Goal: Task Accomplishment & Management: Manage account settings

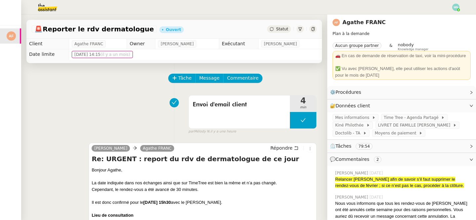
click at [281, 27] on span "Statut" at bounding box center [282, 29] width 12 height 5
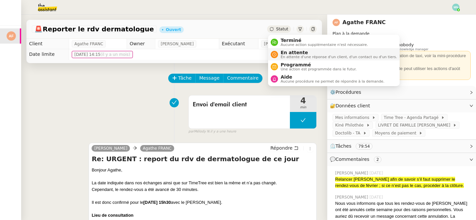
click at [296, 55] on span "En attente d'une réponse d'un client, d'un contact ou d'un tiers." at bounding box center [338, 57] width 116 height 4
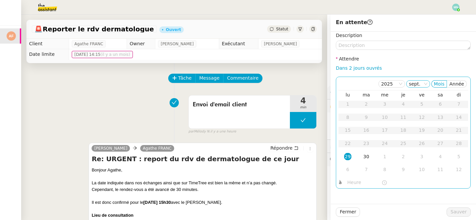
click at [422, 85] on nz-select-item "sept." at bounding box center [418, 84] width 18 height 7
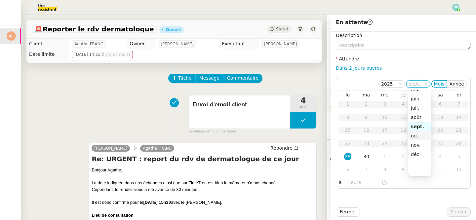
click at [416, 139] on nz-option-item "oct." at bounding box center [419, 135] width 23 height 9
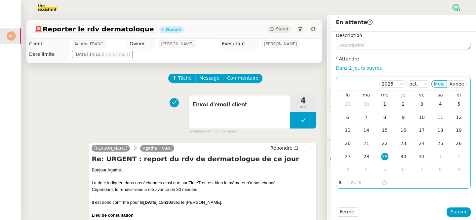
click at [384, 104] on div "1" at bounding box center [384, 103] width 7 height 7
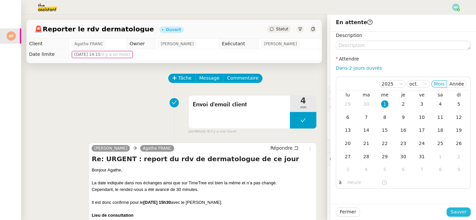
click at [454, 210] on span "Sauver" at bounding box center [458, 212] width 16 height 8
